Goal: Task Accomplishment & Management: Contribute content

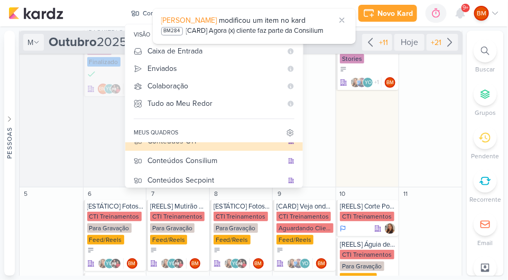
scroll to position [233, 0]
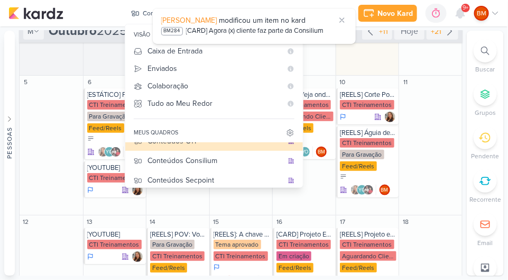
click at [339, 17] on icon at bounding box center [342, 20] width 8 height 8
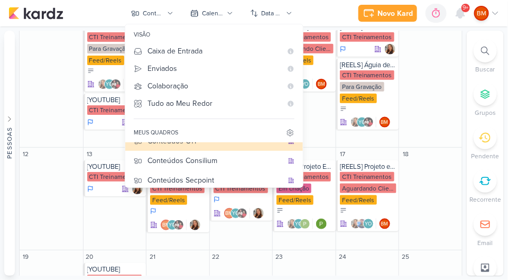
scroll to position [297, 0]
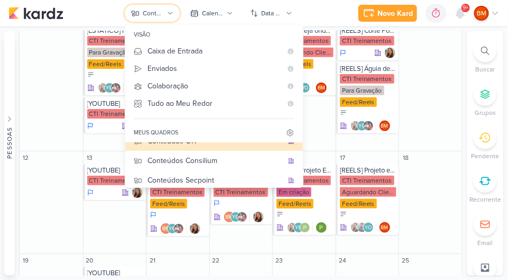
click at [165, 12] on button "Conteúdos CTI" at bounding box center [152, 13] width 55 height 17
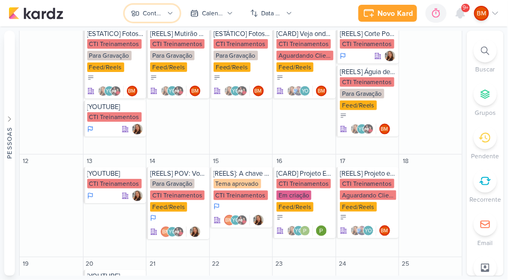
scroll to position [242, 0]
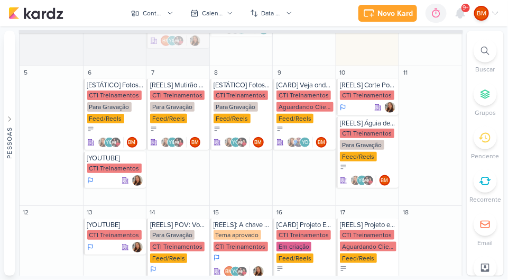
click at [120, 161] on div "[YOUTUBE]" at bounding box center [115, 158] width 57 height 8
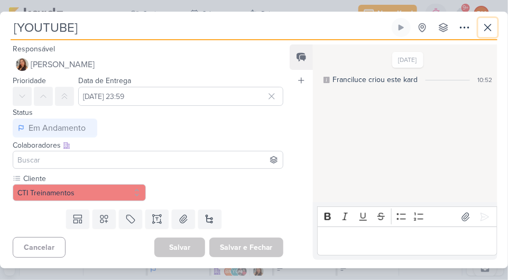
click at [482, 20] on button at bounding box center [488, 27] width 19 height 19
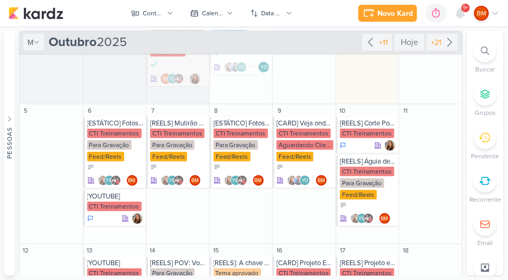
scroll to position [191, 0]
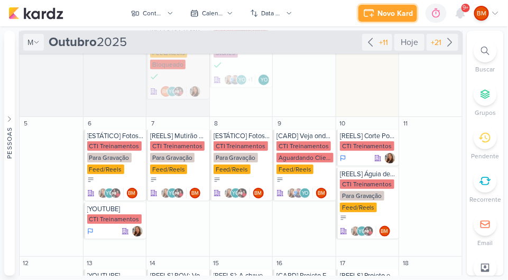
click at [387, 9] on div "Novo Kard" at bounding box center [395, 13] width 35 height 11
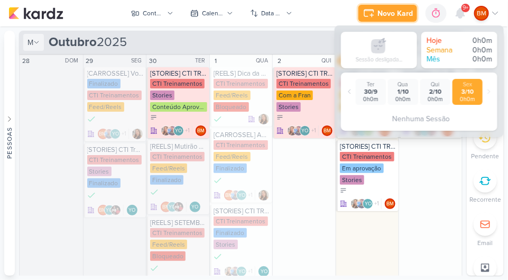
click at [397, 16] on div "Novo Kard" at bounding box center [395, 13] width 35 height 11
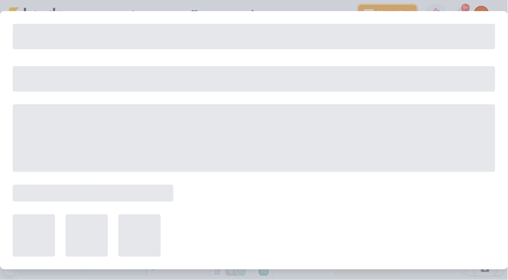
scroll to position [40, 0]
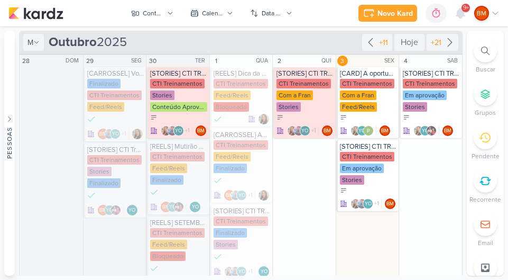
click at [433, 13] on icon at bounding box center [436, 13] width 11 height 11
click at [397, 14] on div "Novo Kard" at bounding box center [395, 13] width 35 height 11
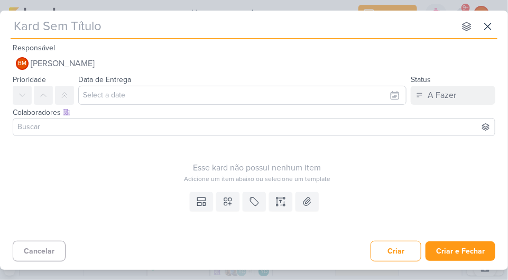
scroll to position [32, 0]
type input "iii"
type input "i"
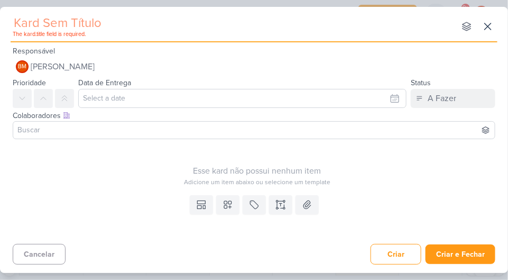
type input "*"
type input "7"
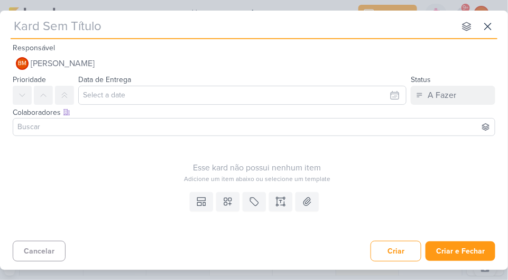
type input "8"
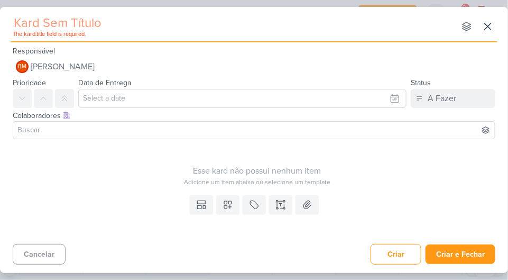
type input "7"
type input "88"
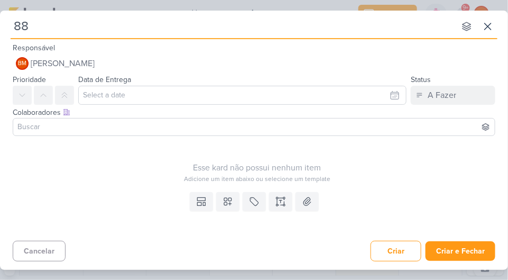
type input "8"
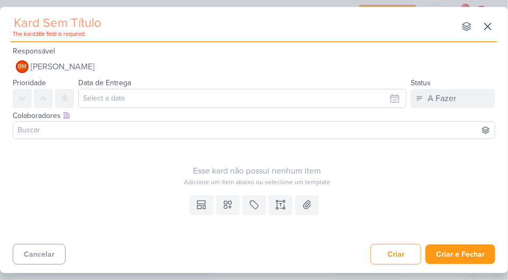
type input "&"
click at [484, 24] on icon at bounding box center [488, 26] width 13 height 13
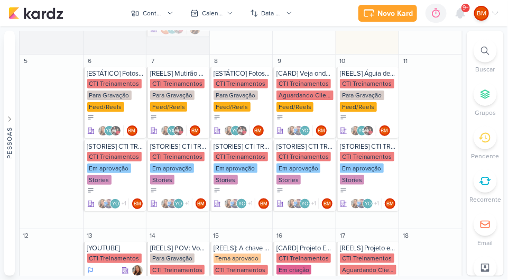
scroll to position [253, 0]
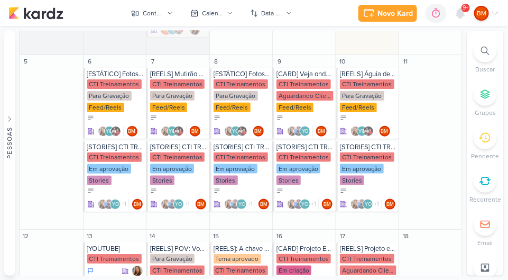
click at [124, 169] on div "Em aprovação" at bounding box center [109, 169] width 44 height 10
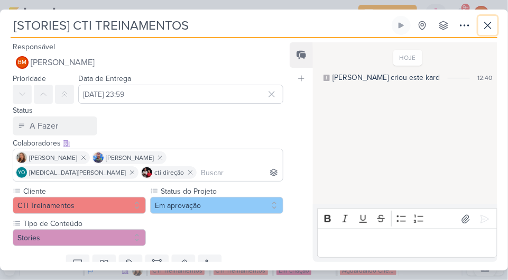
click at [484, 17] on button at bounding box center [488, 25] width 19 height 19
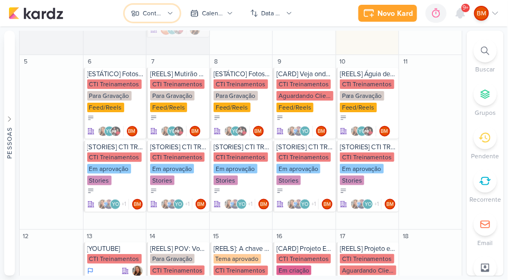
click at [169, 16] on button "Conteúdos CTI" at bounding box center [152, 13] width 55 height 17
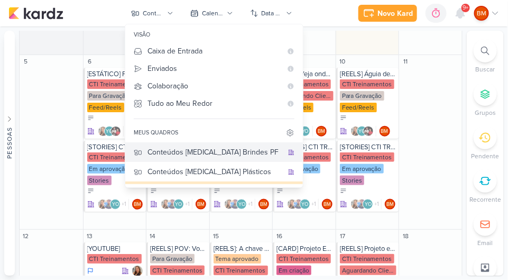
click at [236, 149] on div "Conteúdos [MEDICAL_DATA] Brindes PF" at bounding box center [215, 151] width 135 height 11
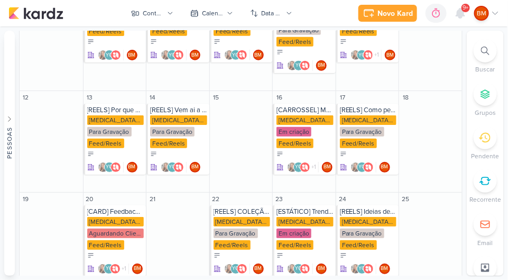
scroll to position [0, 0]
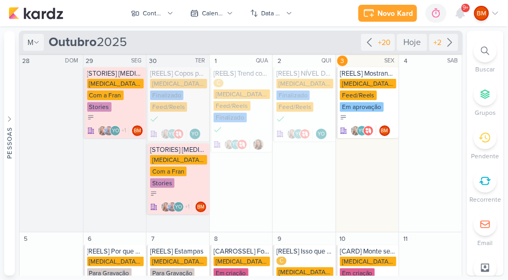
click at [366, 87] on div "Allegra Brindes PF" at bounding box center [368, 84] width 57 height 10
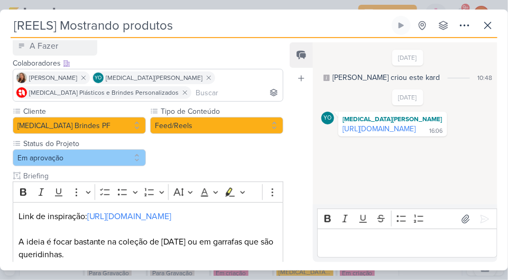
scroll to position [61, 0]
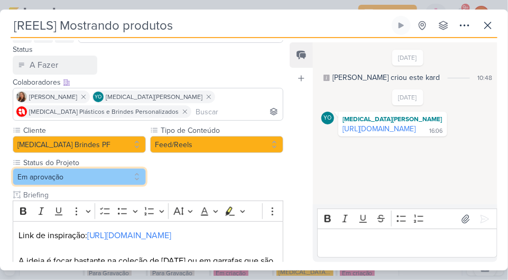
click at [109, 179] on button "Em aprovação" at bounding box center [79, 176] width 133 height 17
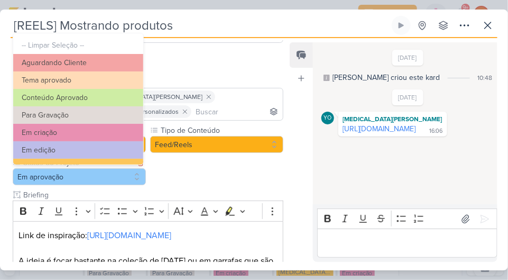
click at [101, 152] on button "Em edição" at bounding box center [78, 149] width 130 height 17
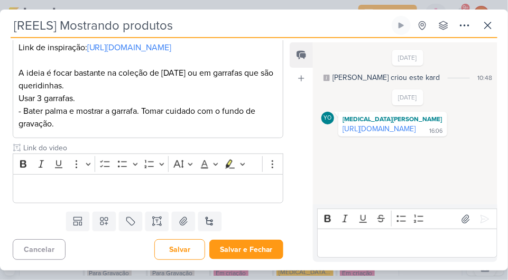
scroll to position [260, 0]
click at [170, 250] on button "Salvar" at bounding box center [179, 249] width 51 height 21
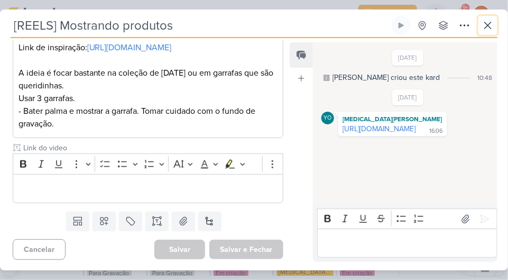
click at [484, 20] on icon at bounding box center [488, 25] width 13 height 13
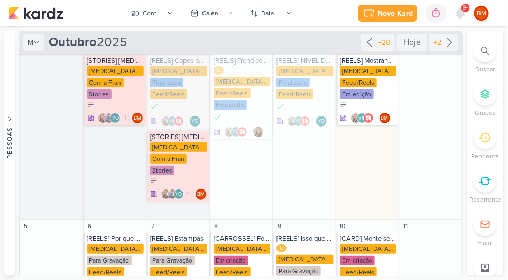
scroll to position [0, 0]
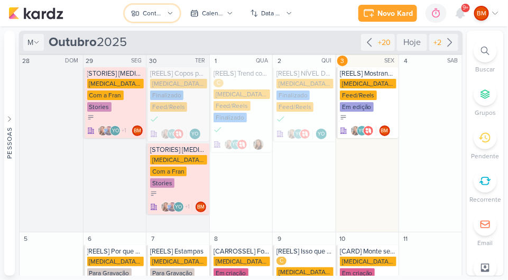
click at [167, 11] on button "Conteúdos [MEDICAL_DATA] Brindes PF" at bounding box center [152, 13] width 55 height 17
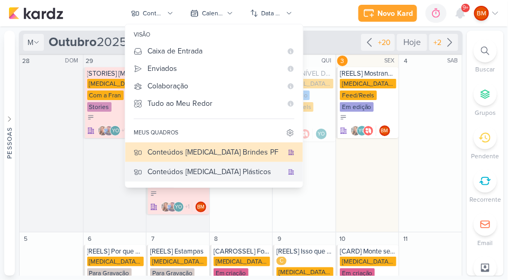
click at [226, 163] on button "Conteúdos [MEDICAL_DATA] Plásticos" at bounding box center [214, 172] width 178 height 20
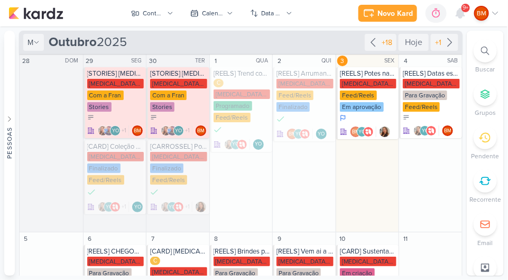
click at [364, 86] on div "Allegra Plasticos PJ" at bounding box center [368, 84] width 57 height 10
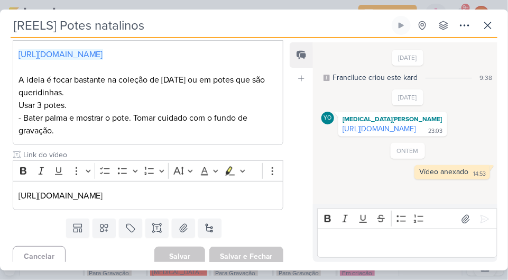
scroll to position [272, 0]
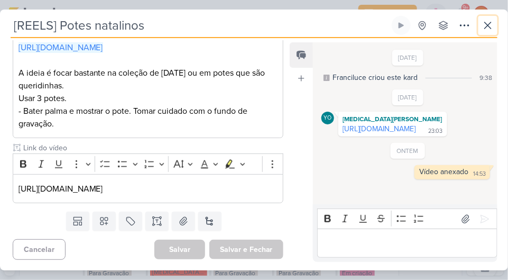
click at [485, 25] on icon at bounding box center [488, 25] width 13 height 13
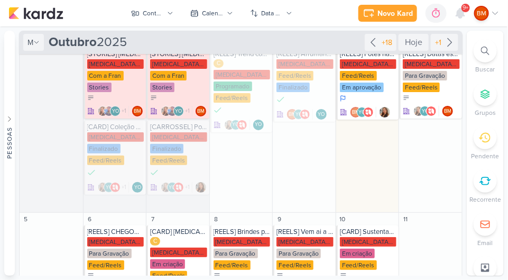
scroll to position [0, 0]
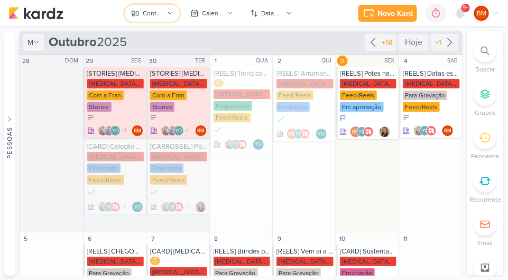
click at [160, 15] on div "Conteúdos [MEDICAL_DATA] Plásticos" at bounding box center [153, 13] width 21 height 10
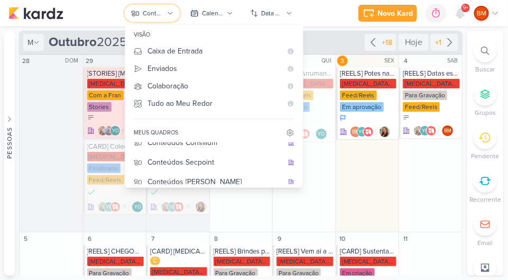
scroll to position [44, 0]
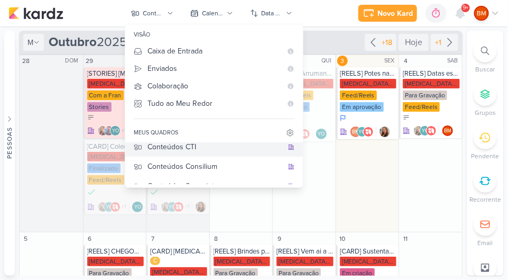
click at [217, 143] on div "Conteúdos CTI" at bounding box center [215, 146] width 135 height 11
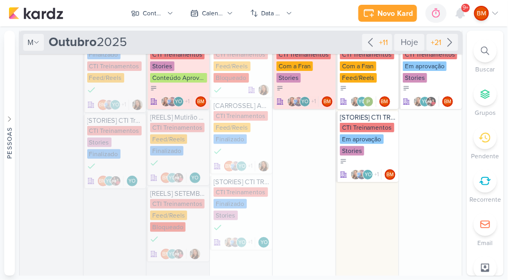
scroll to position [48, 0]
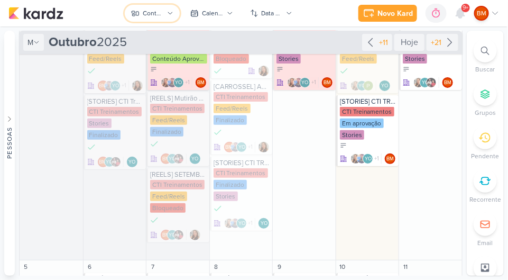
click at [167, 20] on button "Conteúdos CTI" at bounding box center [152, 13] width 55 height 17
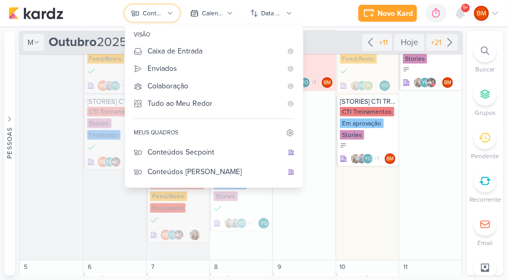
scroll to position [86, 0]
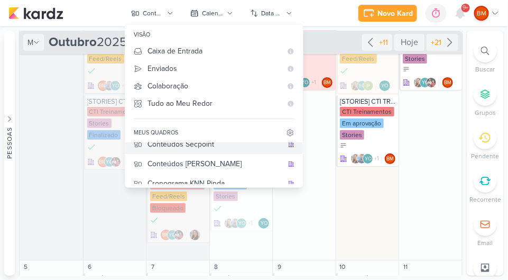
click at [218, 143] on div "Conteúdos Secpoint" at bounding box center [215, 144] width 135 height 11
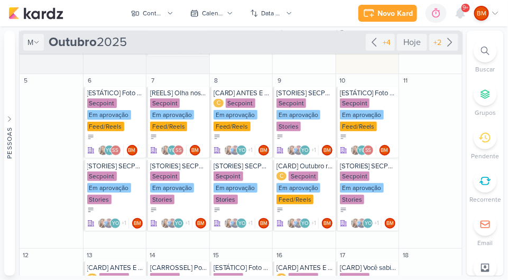
scroll to position [162, 0]
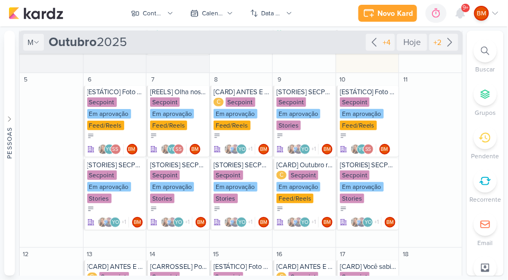
click at [128, 182] on div "Em aprovação" at bounding box center [109, 187] width 44 height 10
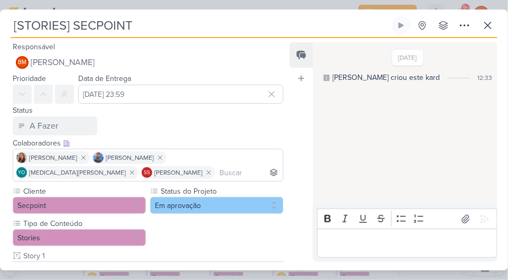
scroll to position [135, 0]
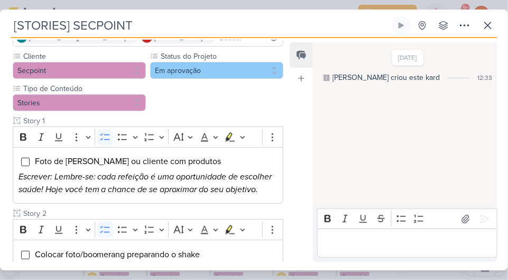
click at [179, 182] on p "Escrever: Lembre-se: cada refeição é uma oportunidade de escolher saúde! Hoje v…" at bounding box center [149, 182] width 260 height 25
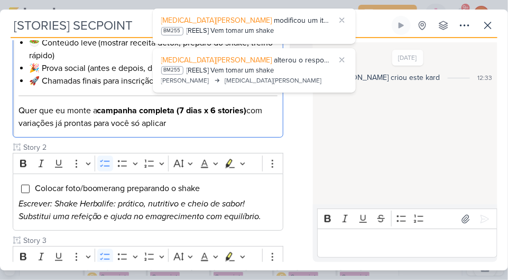
scroll to position [288, 0]
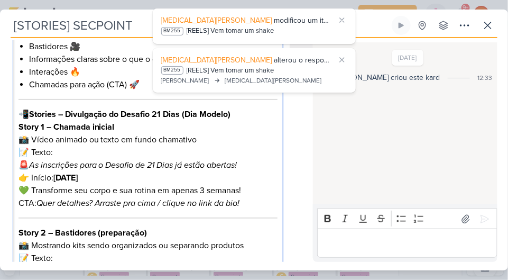
click at [163, 198] on icon "Quer detalhes? Arraste pra cima / clique no link da bio!" at bounding box center [138, 203] width 204 height 11
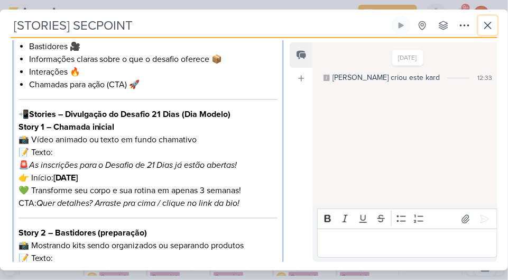
click at [481, 21] on button at bounding box center [488, 25] width 19 height 19
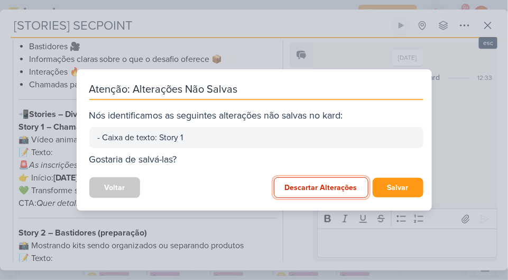
click at [342, 182] on button "Descartar Alterações" at bounding box center [321, 187] width 95 height 21
